Goal: Find specific page/section: Find specific page/section

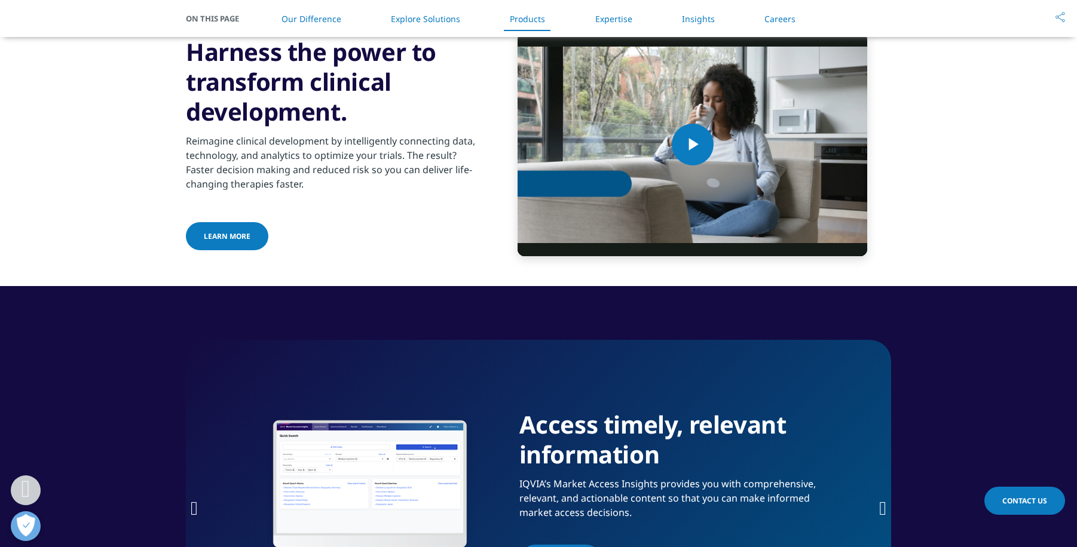
scroll to position [1374, 0]
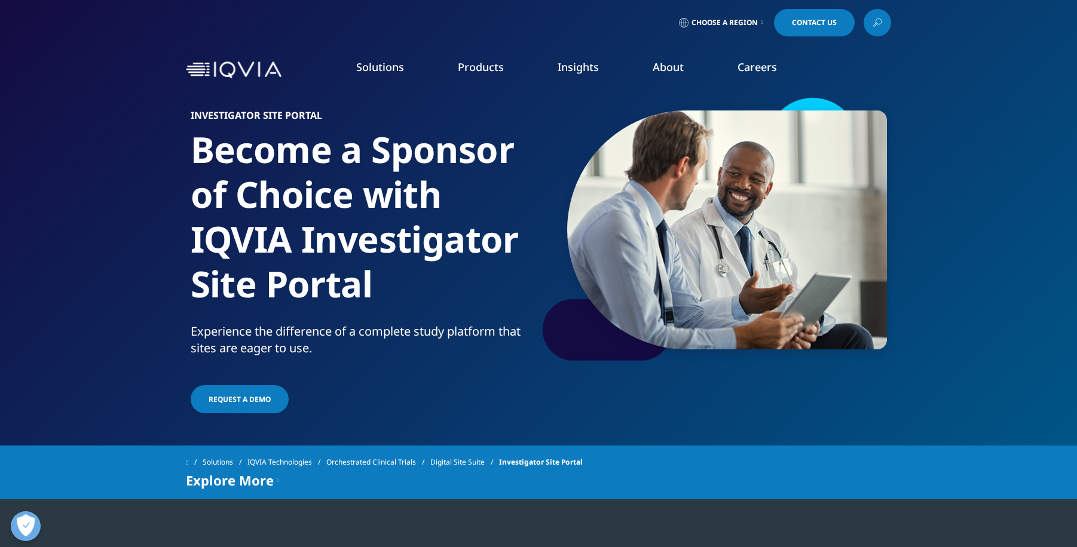
click at [732, 22] on span "Choose a Region" at bounding box center [724, 23] width 66 height 10
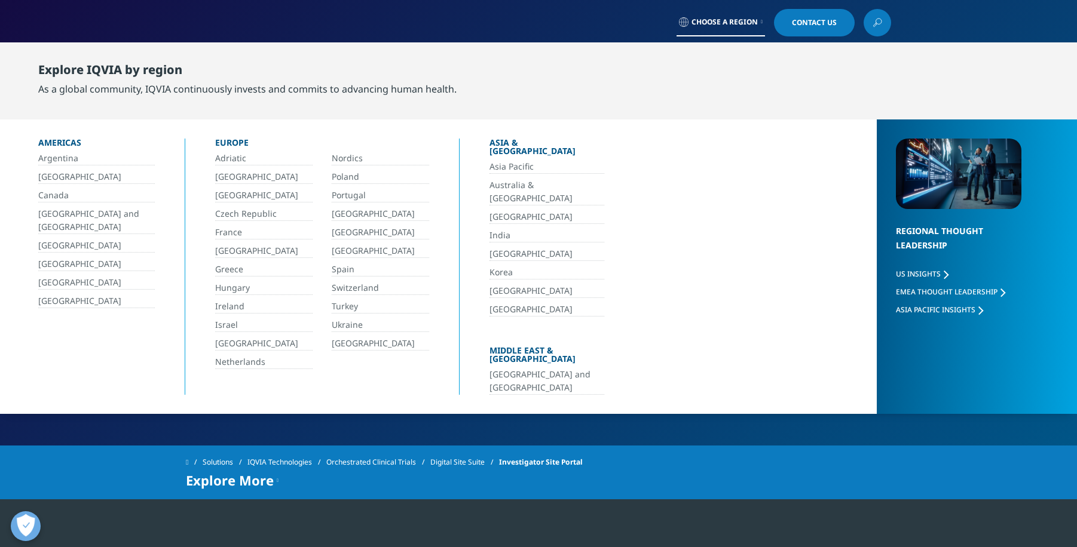
click at [522, 179] on link "Australia & [GEOGRAPHIC_DATA]" at bounding box center [546, 192] width 115 height 27
